Goal: Information Seeking & Learning: Understand process/instructions

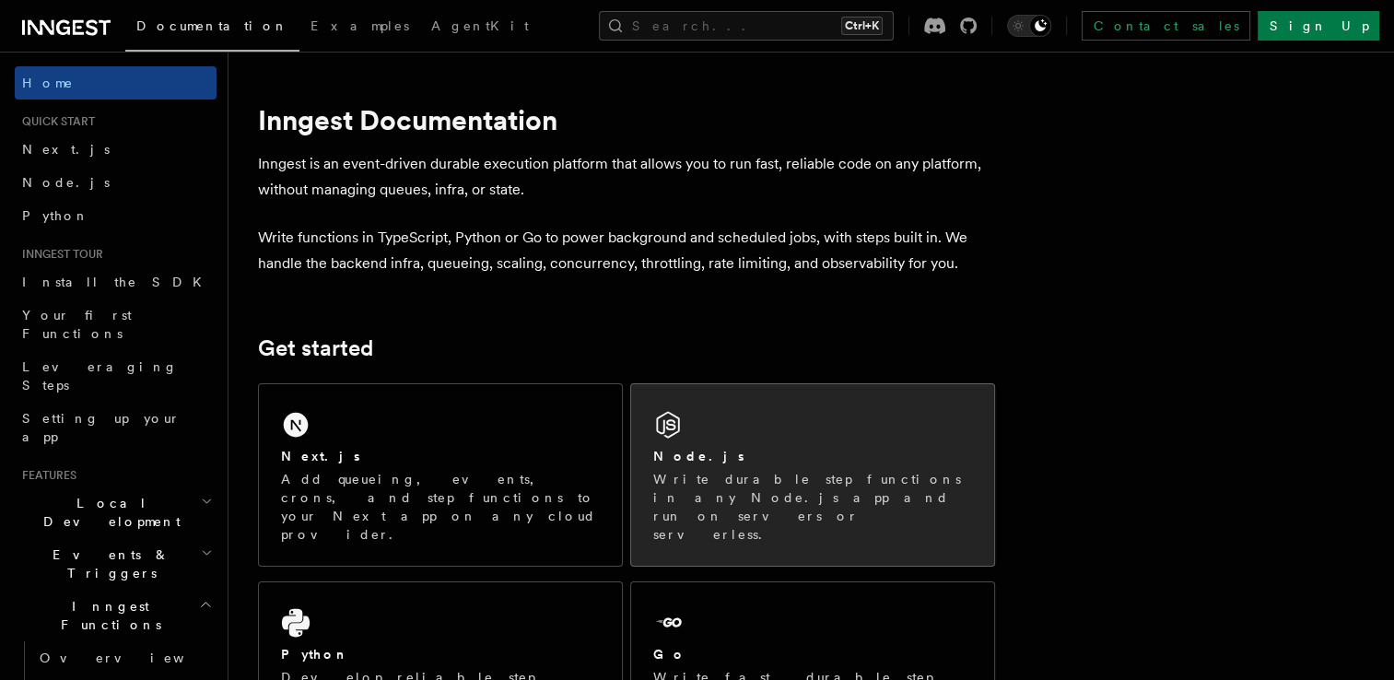
click at [760, 453] on div "Node.js" at bounding box center [812, 456] width 319 height 19
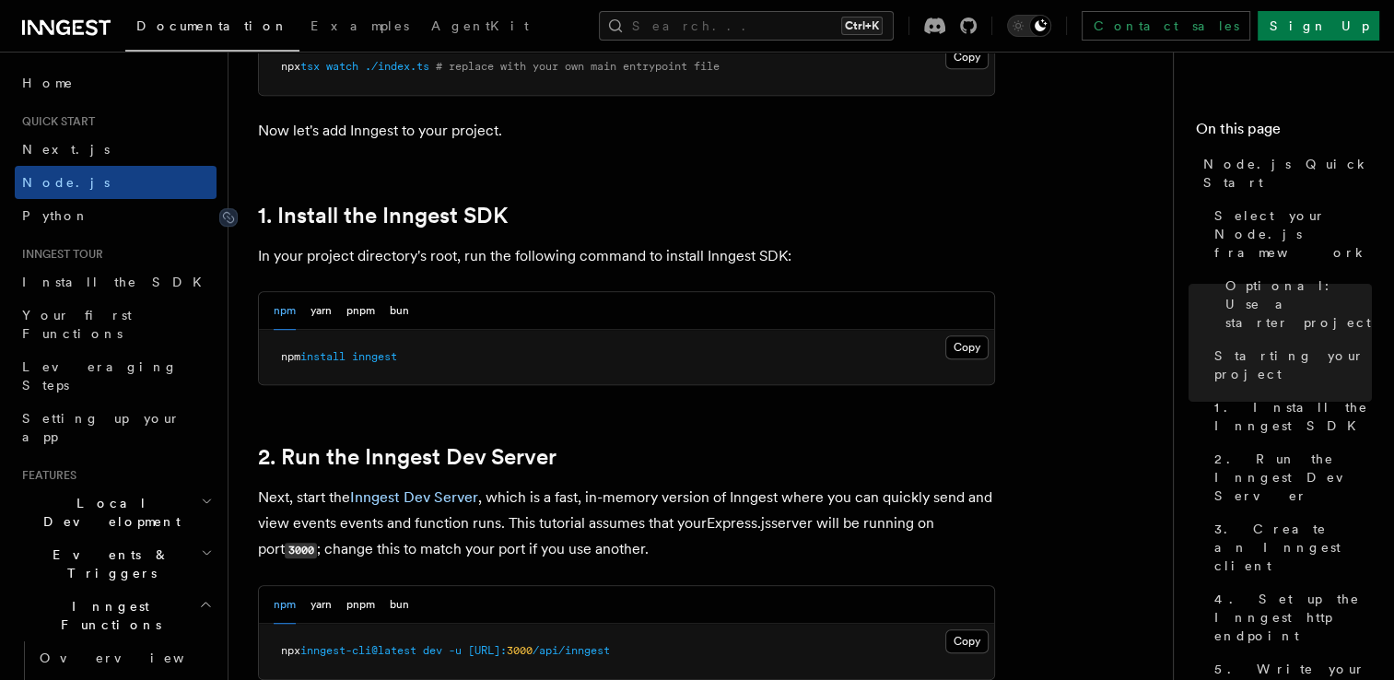
scroll to position [1076, 0]
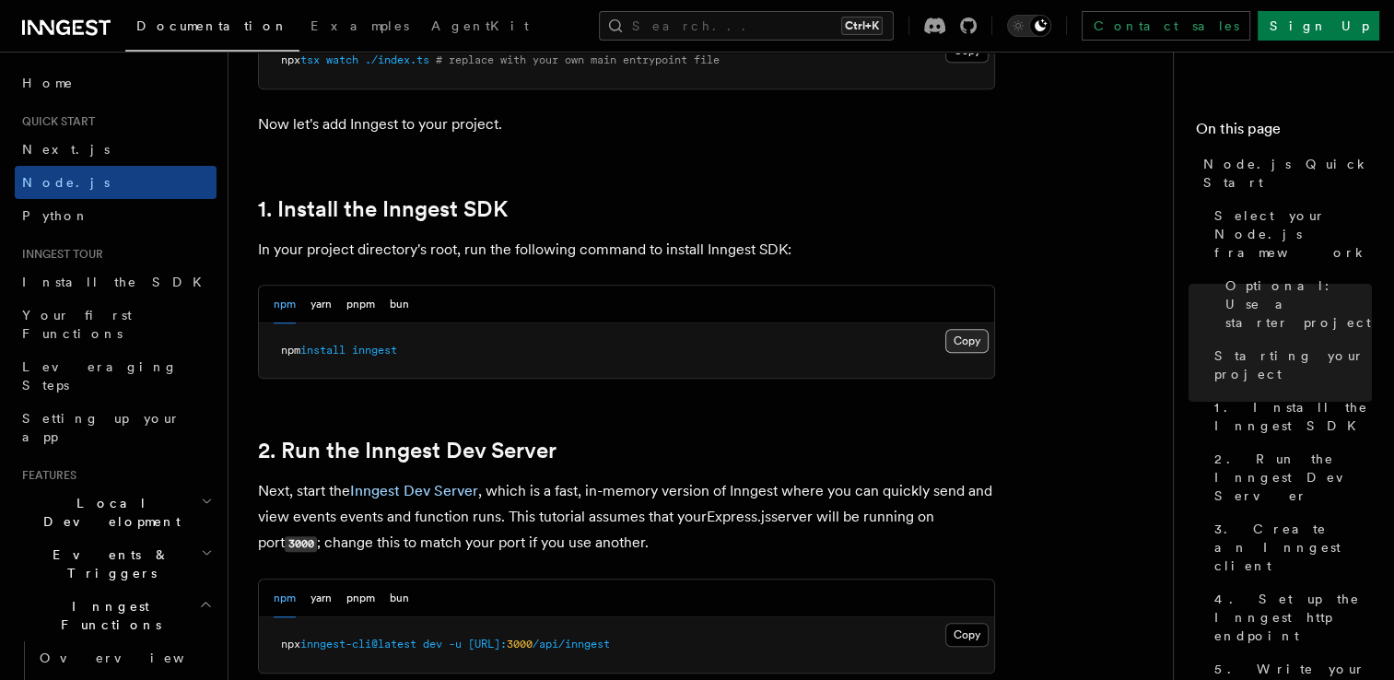
click at [981, 337] on button "Copy Copied" at bounding box center [967, 341] width 43 height 24
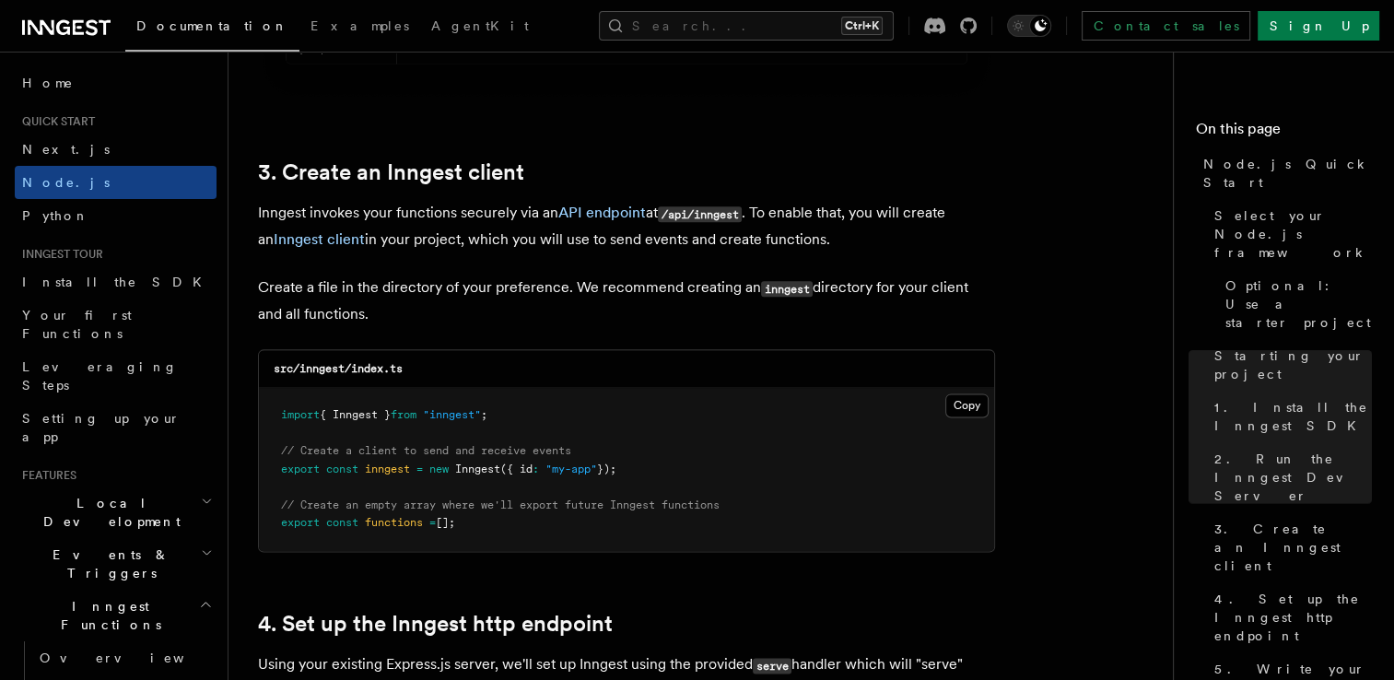
scroll to position [2266, 0]
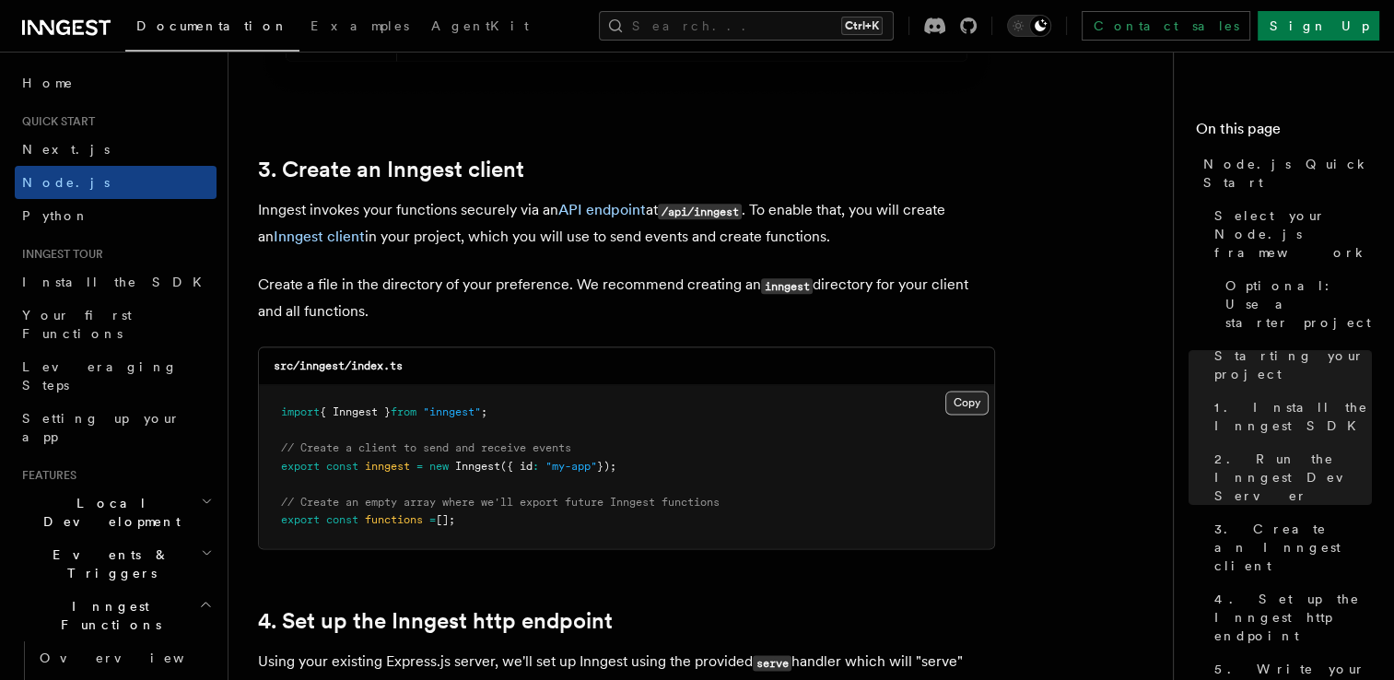
click at [969, 400] on button "Copy Copied" at bounding box center [967, 403] width 43 height 24
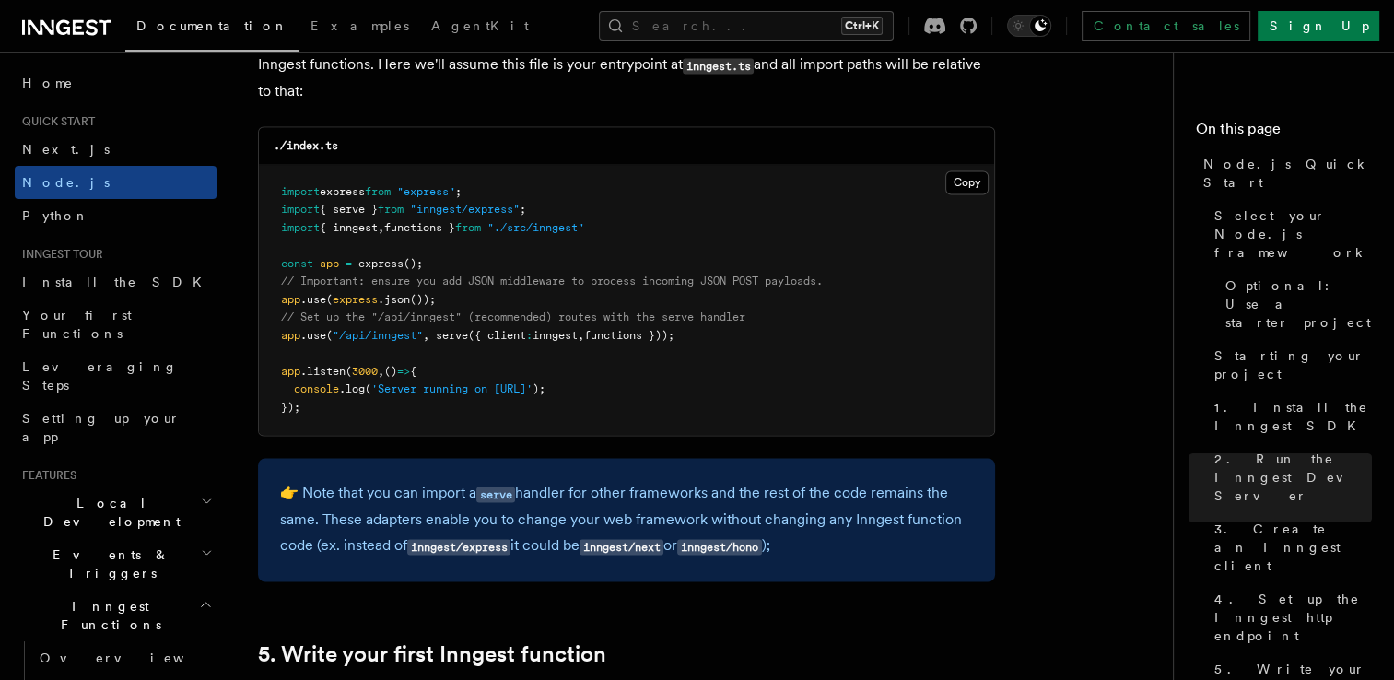
scroll to position [2894, 0]
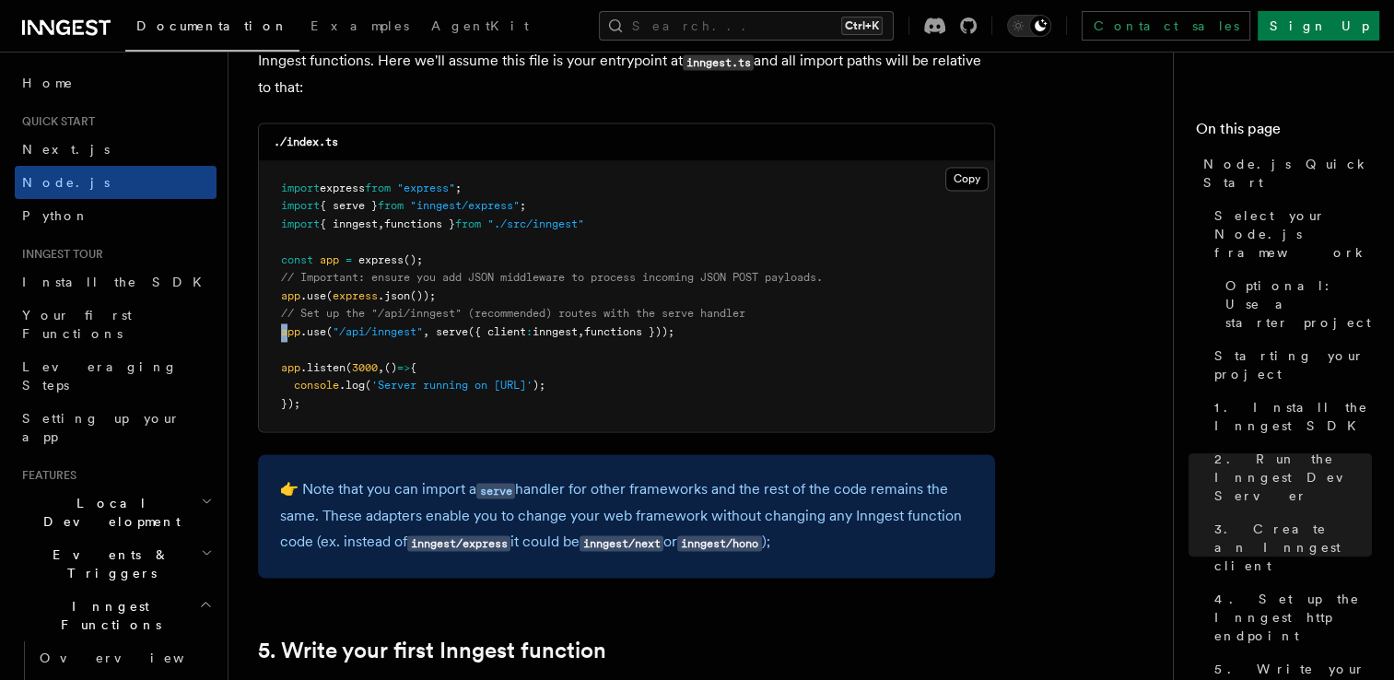
click at [284, 334] on pre "import express from "express" ; import { serve } from "inngest/express" ; impor…" at bounding box center [626, 296] width 735 height 271
drag, startPoint x: 335, startPoint y: 350, endPoint x: 280, endPoint y: 334, distance: 57.7
click at [280, 334] on pre "import express from "express" ; import { serve } from "inngest/express" ; impor…" at bounding box center [626, 296] width 735 height 271
copy code "app .use ( "/api/inngest" , serve ({ client : inngest , functions }));"
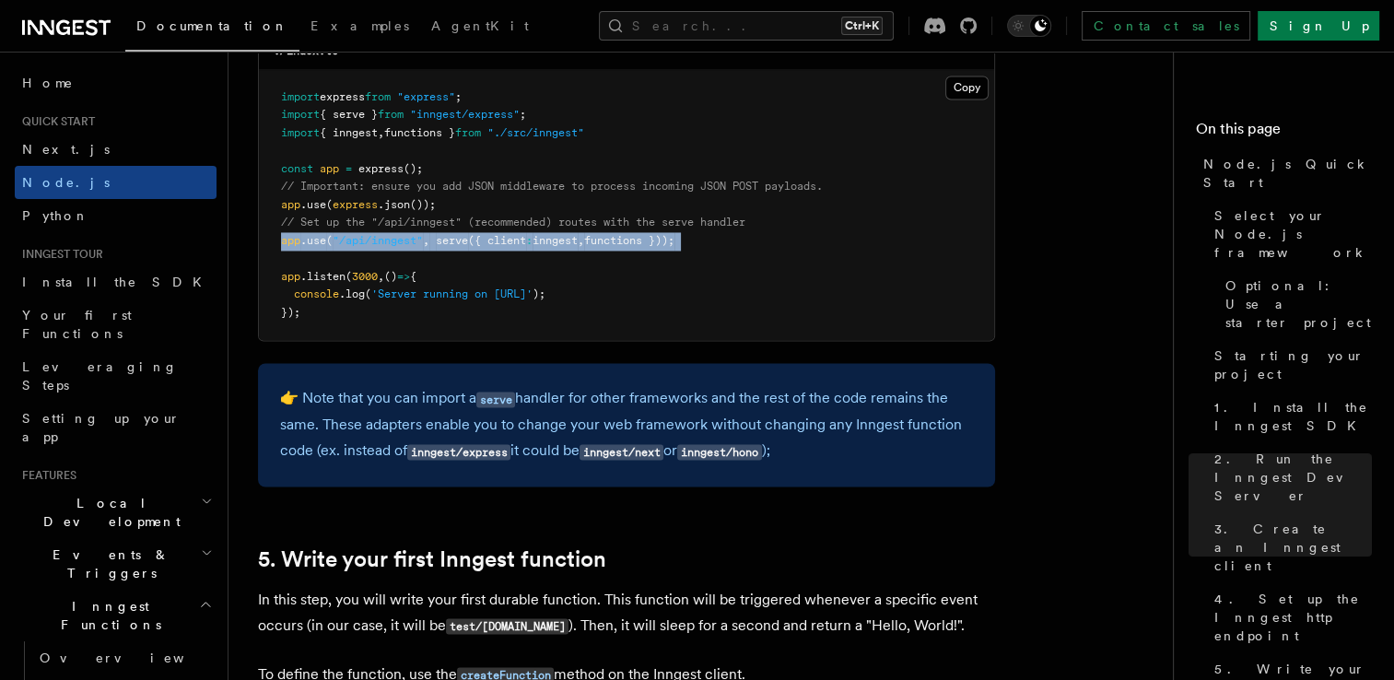
scroll to position [2986, 0]
click at [722, 253] on pre "import express from "express" ; import { serve } from "inngest/express" ; impor…" at bounding box center [626, 204] width 735 height 271
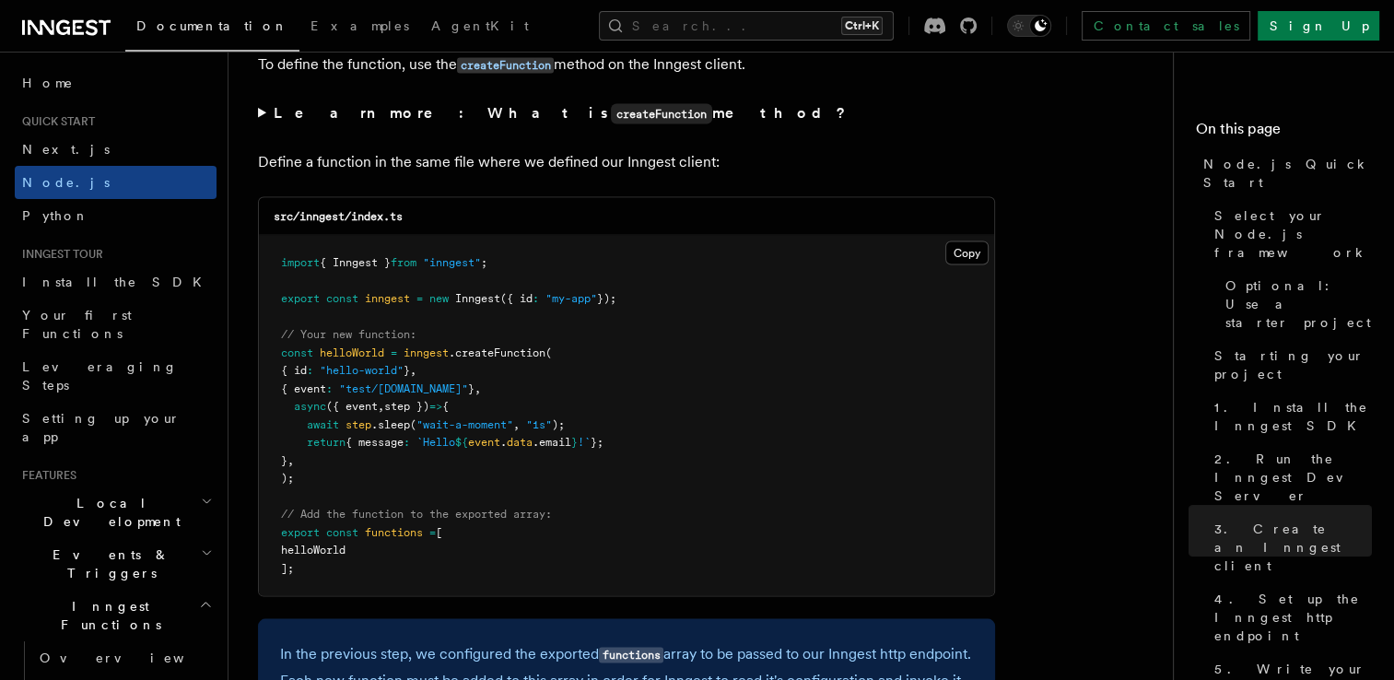
scroll to position [3596, 0]
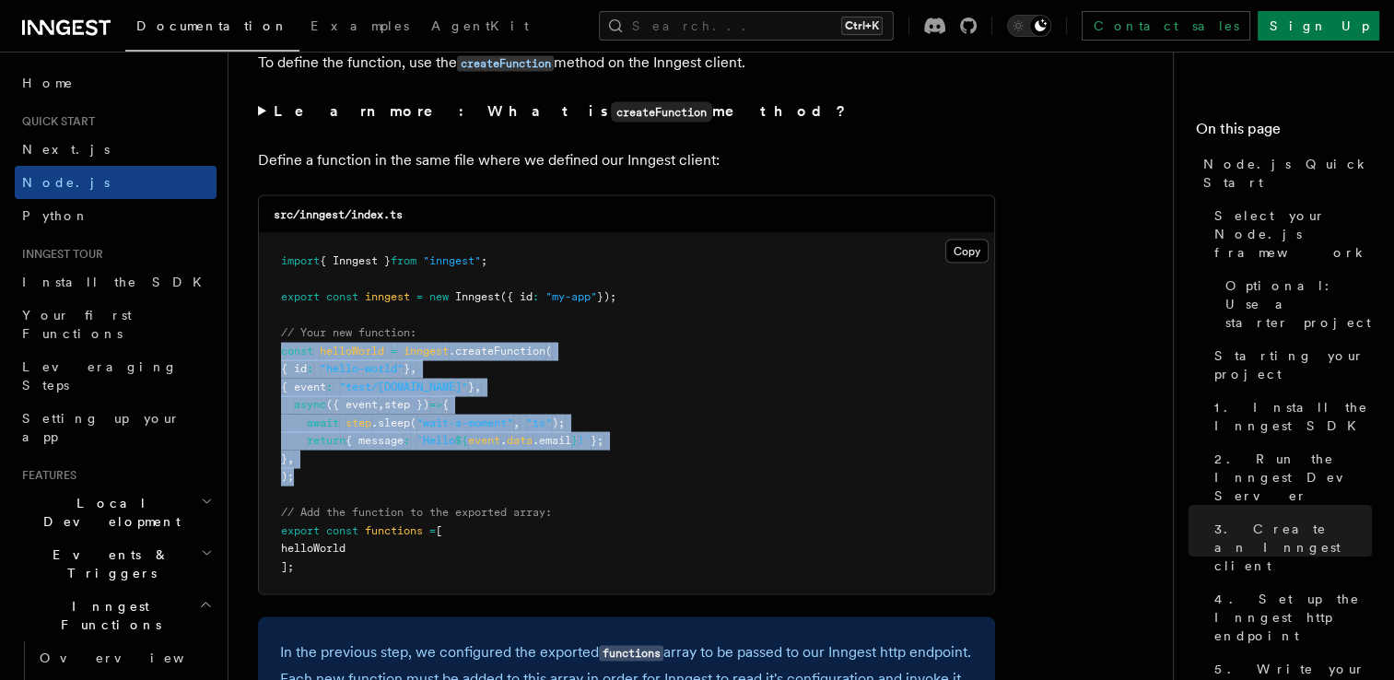
drag, startPoint x: 280, startPoint y: 354, endPoint x: 515, endPoint y: 474, distance: 263.8
click at [515, 474] on pre "import { Inngest } from "inngest" ; export const inngest = new Inngest ({ id : …" at bounding box center [626, 414] width 735 height 360
copy code "const helloWorld = inngest .createFunction ( { id : "hello-world" } , { event :…"
